Goal: Find specific page/section: Find specific page/section

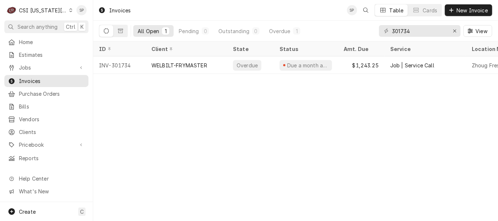
click at [69, 9] on icon "Dynamic Content Wrapper" at bounding box center [70, 10] width 3 height 4
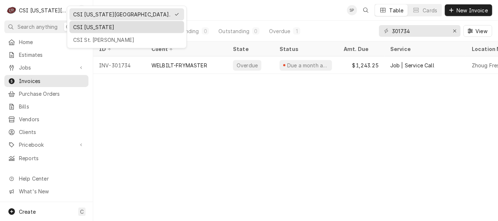
click at [75, 25] on div "CSI [US_STATE]" at bounding box center [126, 27] width 107 height 8
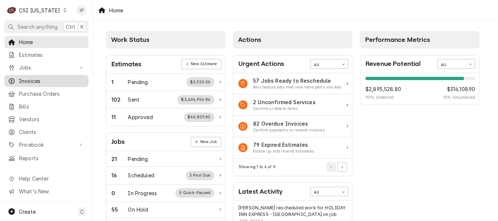
click at [54, 80] on span "Invoices" at bounding box center [52, 81] width 66 height 8
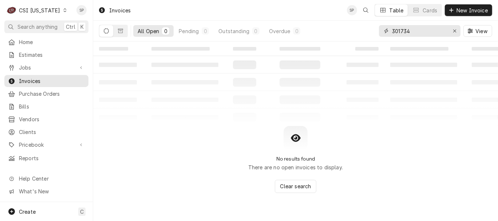
click at [420, 32] on input "301734" at bounding box center [419, 31] width 55 height 12
type input "3"
click at [148, 31] on div "All Open" at bounding box center [148, 31] width 21 height 8
click at [416, 34] on input "100142" at bounding box center [419, 31] width 55 height 12
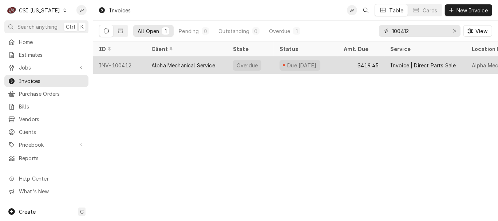
type input "100412"
click at [113, 62] on div "INV-100412" at bounding box center [119, 64] width 52 height 17
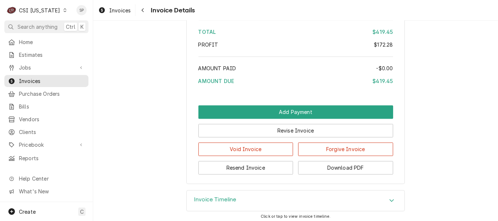
scroll to position [1241, 0]
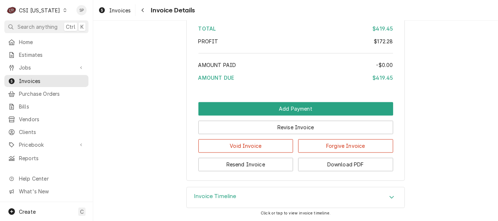
click at [391, 194] on icon "Accordion Header" at bounding box center [392, 197] width 5 height 6
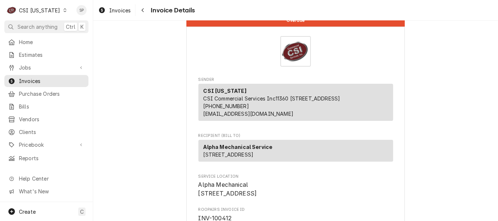
scroll to position [0, 0]
